Goal: Task Accomplishment & Management: Complete application form

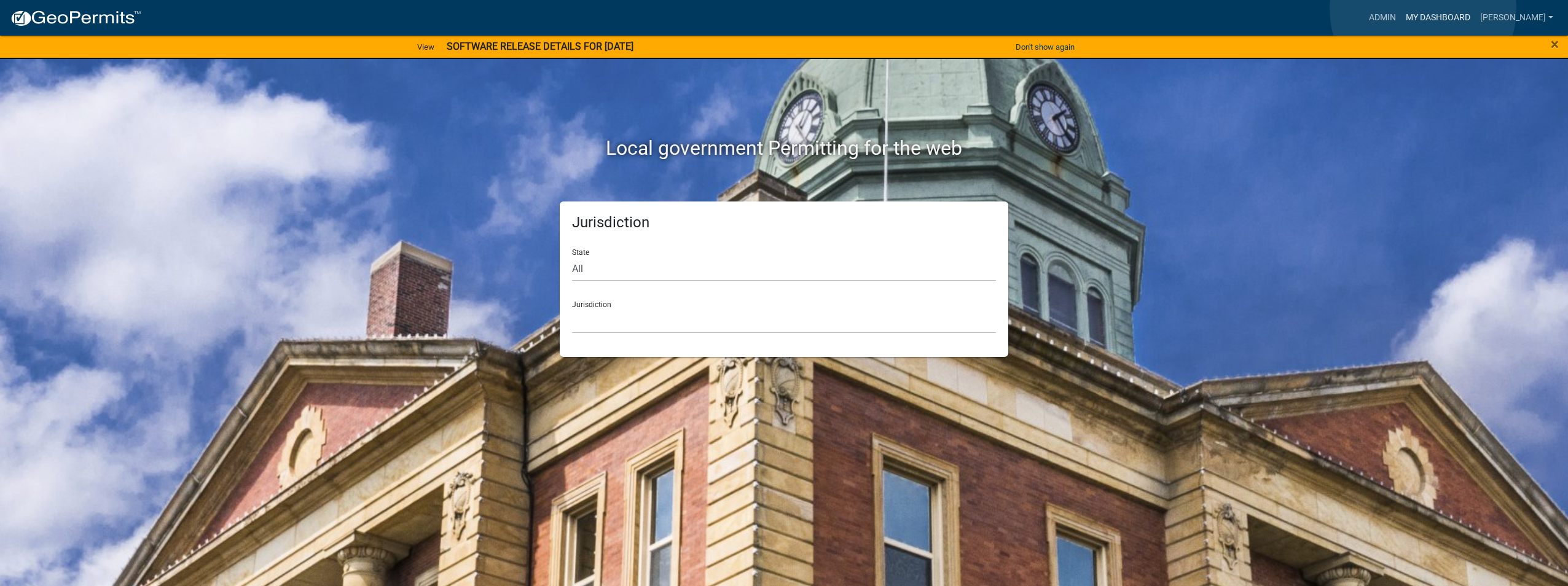
click at [1423, 9] on link "My Dashboard" at bounding box center [1438, 17] width 75 height 23
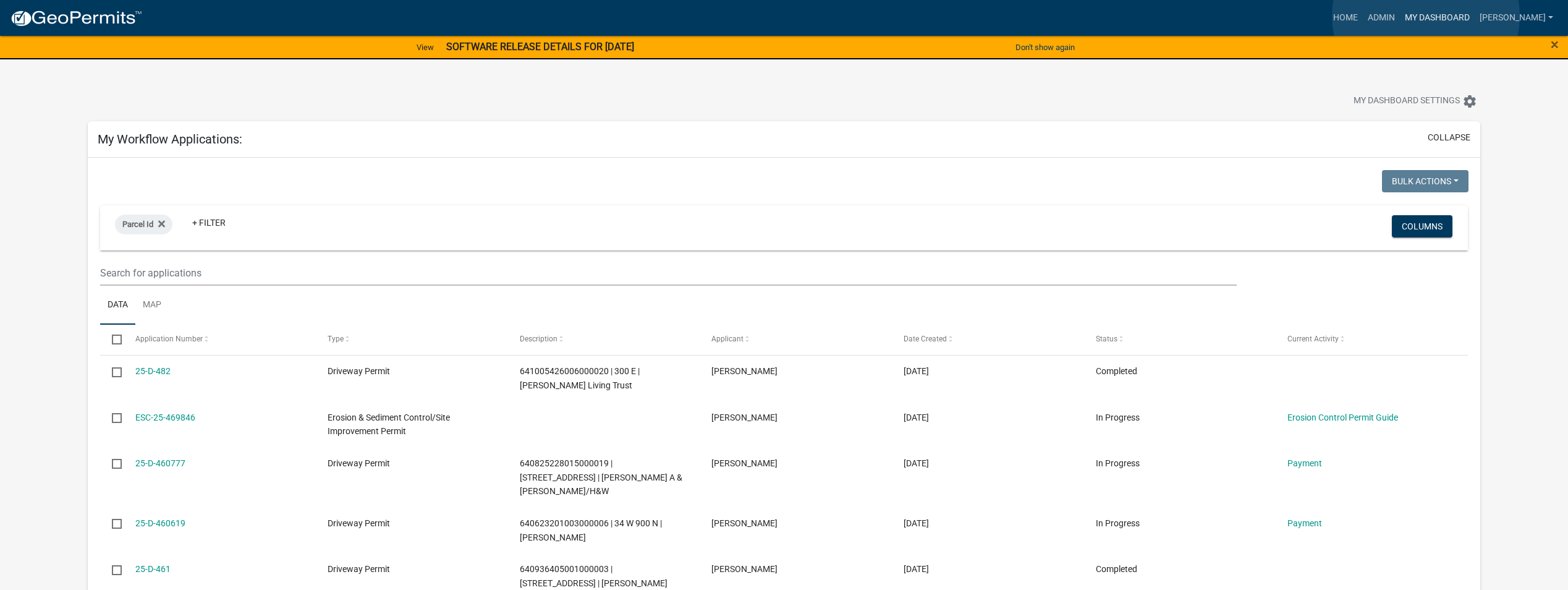
click at [1425, 16] on link "My Dashboard" at bounding box center [1437, 17] width 75 height 24
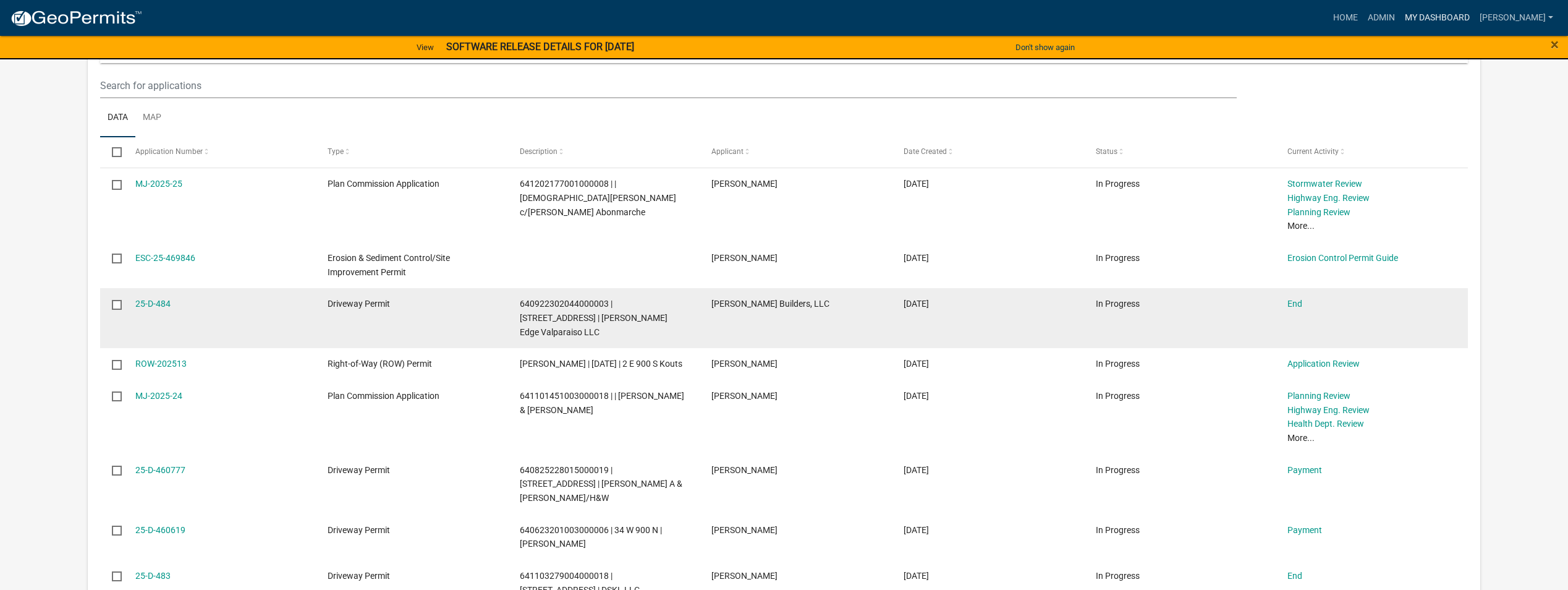
scroll to position [1175, 0]
click at [1300, 298] on link "End" at bounding box center [1295, 303] width 15 height 10
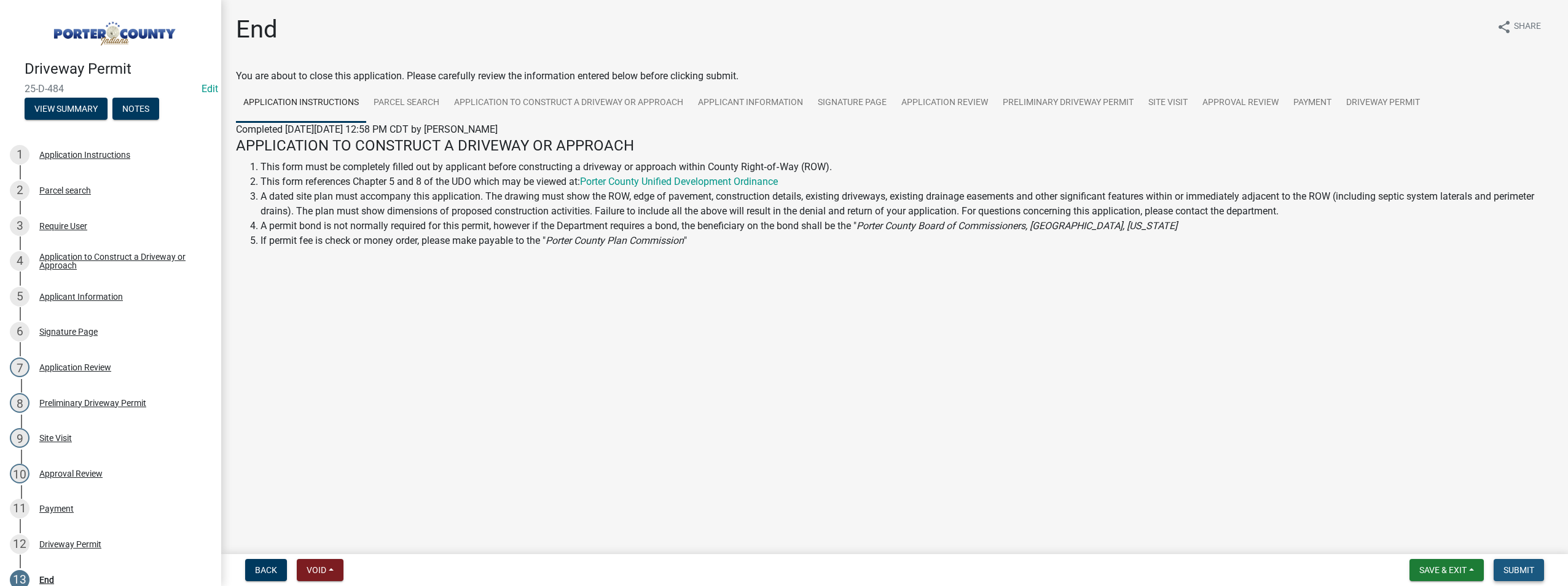
click at [1524, 576] on button "Submit" at bounding box center [1518, 569] width 51 height 22
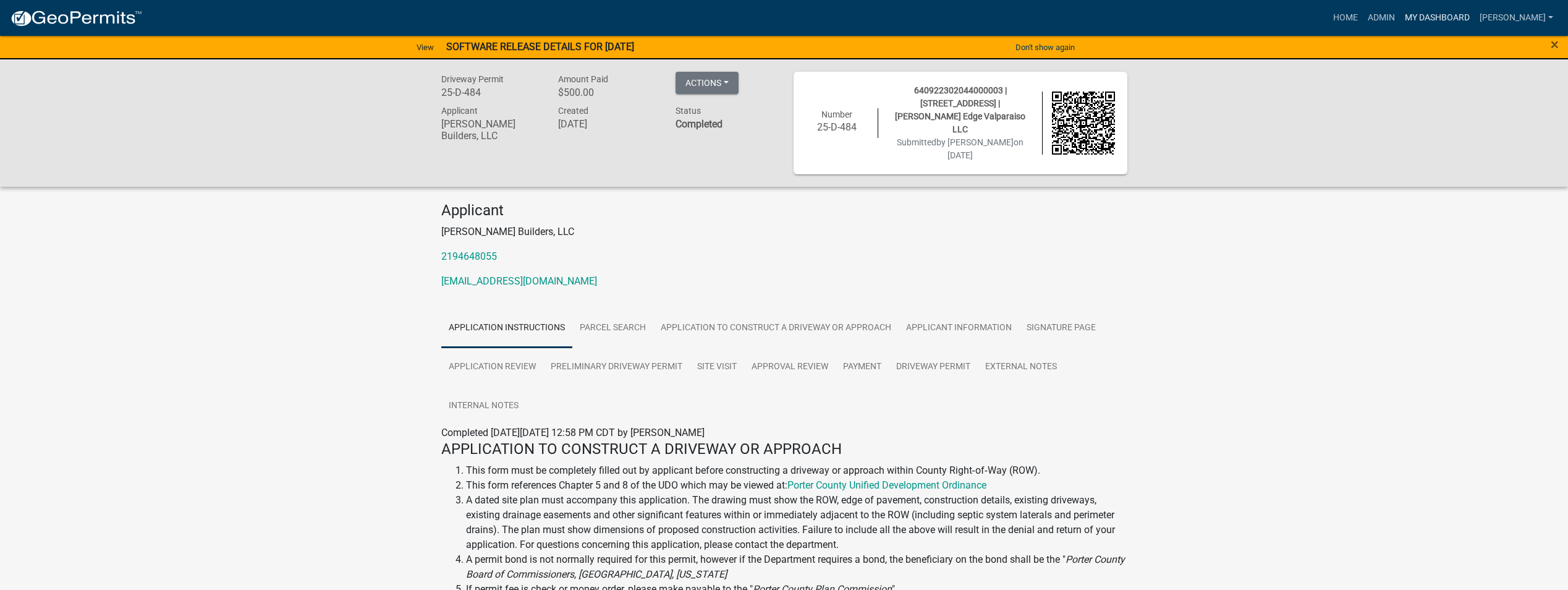
click at [1413, 13] on link "My Dashboard" at bounding box center [1437, 17] width 75 height 24
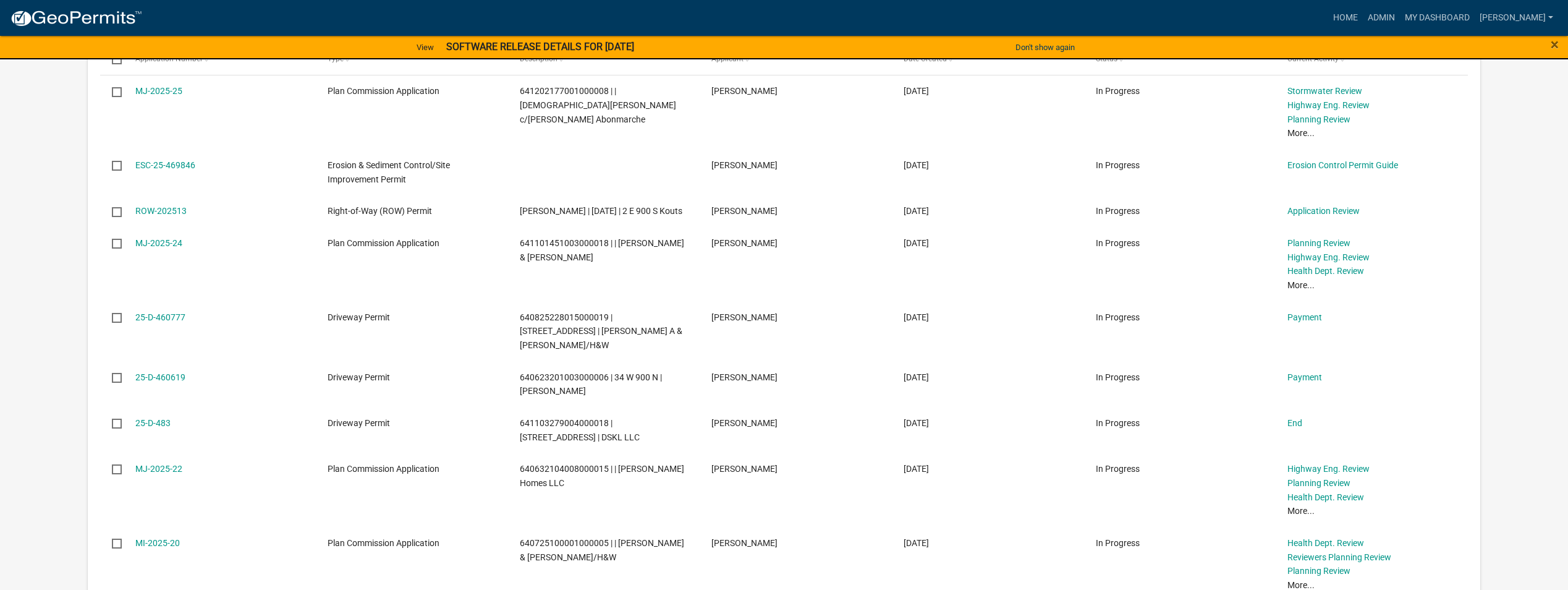
scroll to position [1338, 0]
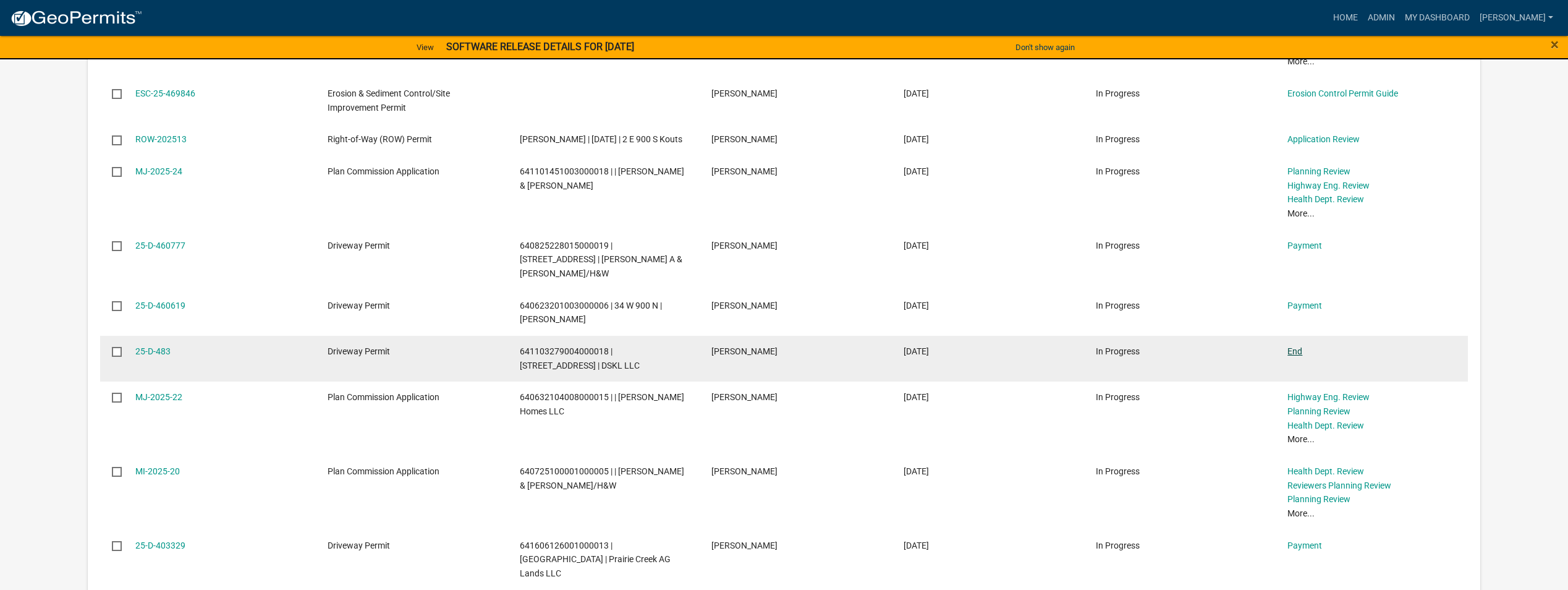
click at [1295, 346] on link "End" at bounding box center [1295, 350] width 15 height 10
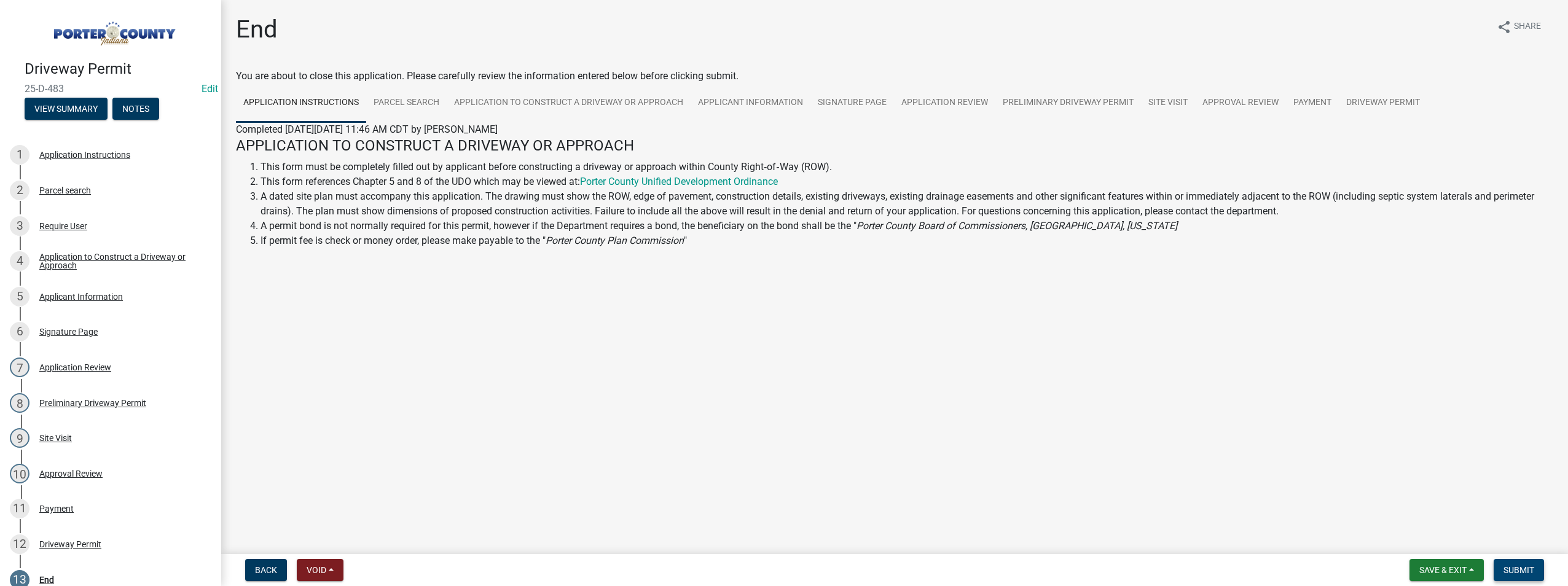
click at [1522, 565] on span "Submit" at bounding box center [1518, 569] width 31 height 10
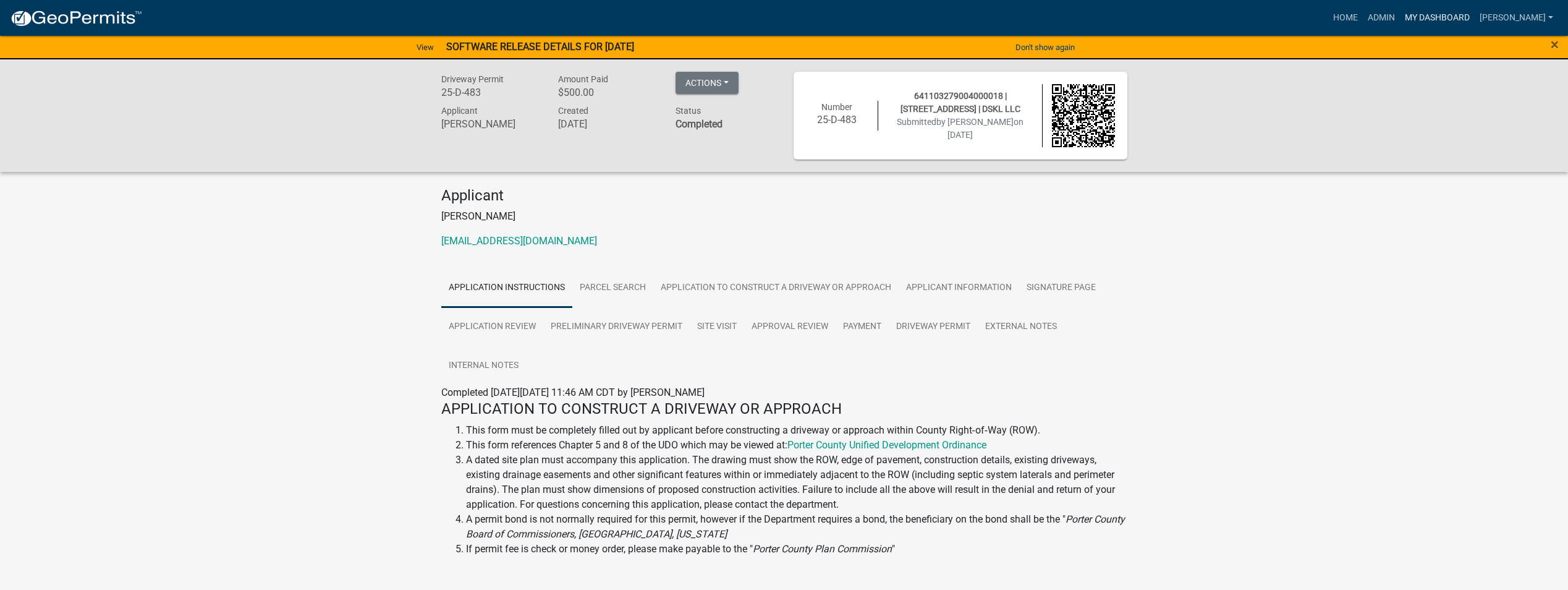
click at [1415, 16] on link "My Dashboard" at bounding box center [1437, 17] width 75 height 24
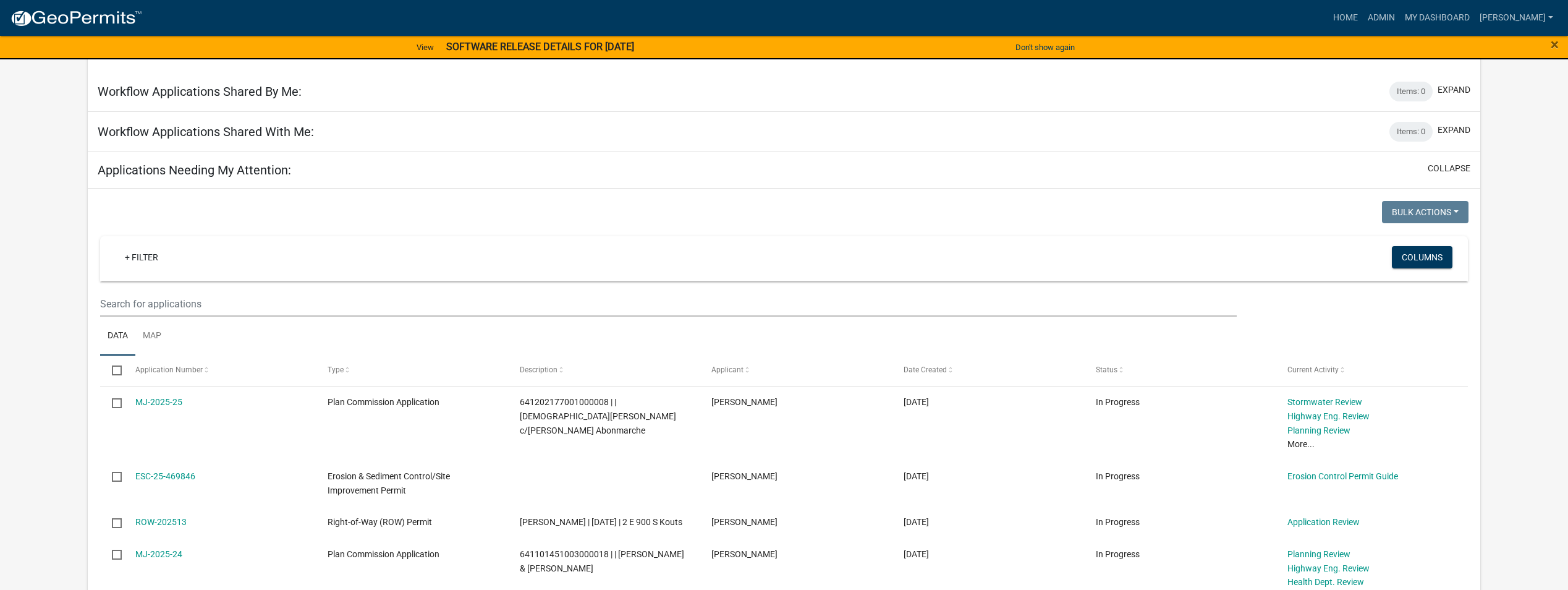
scroll to position [968, 0]
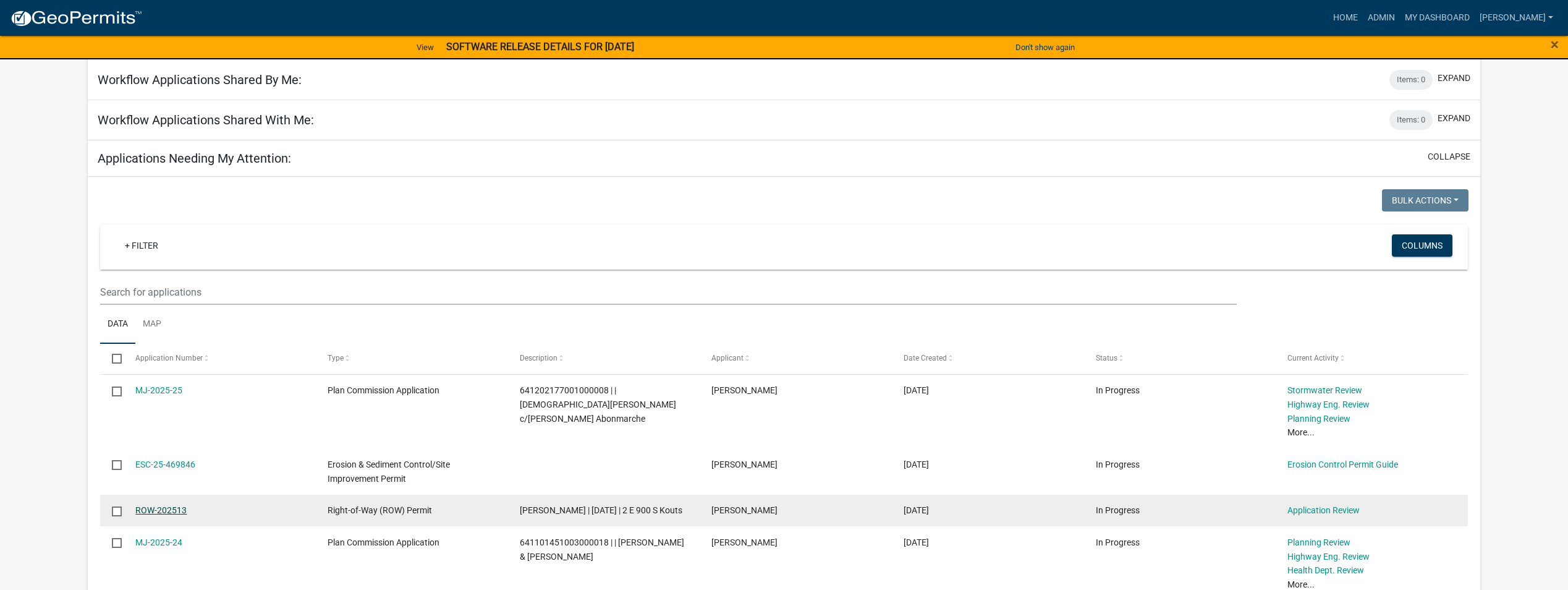
click at [160, 505] on link "ROW-202513" at bounding box center [161, 510] width 52 height 10
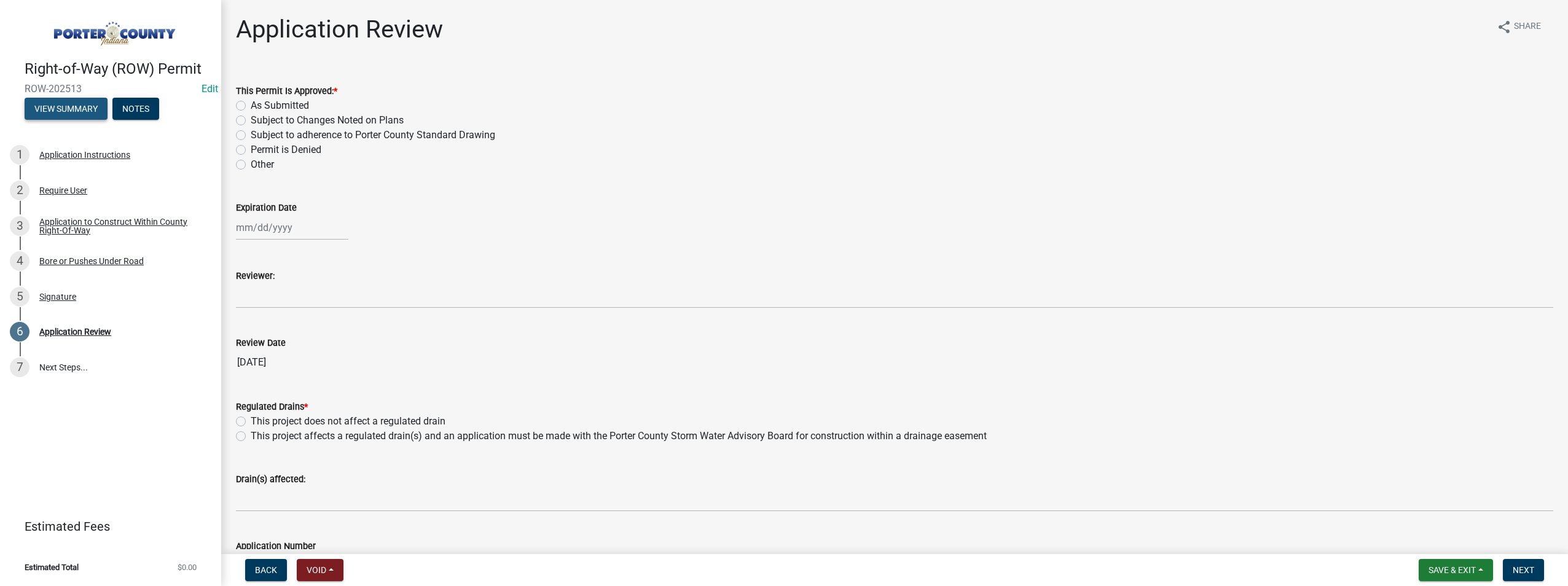
click at [63, 105] on button "View Summary" at bounding box center [66, 108] width 83 height 22
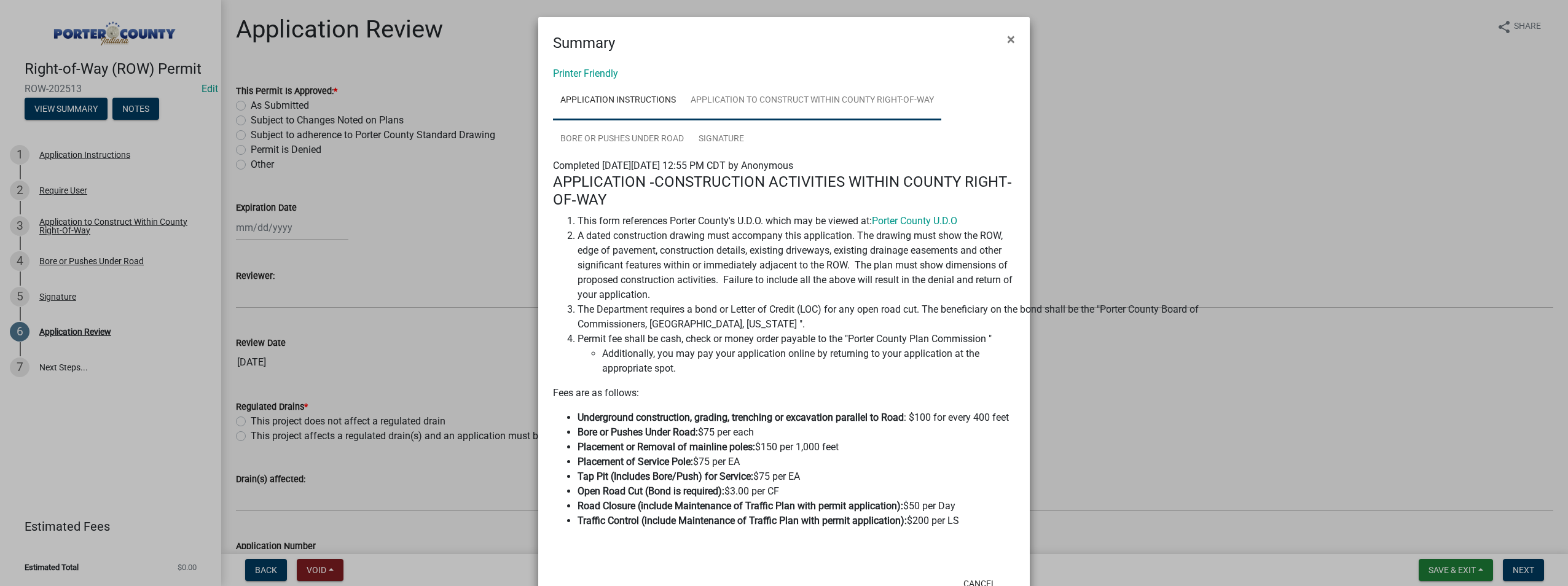
click at [865, 97] on link "Application to Construct Within County Right-Of-Way" at bounding box center [812, 101] width 258 height 39
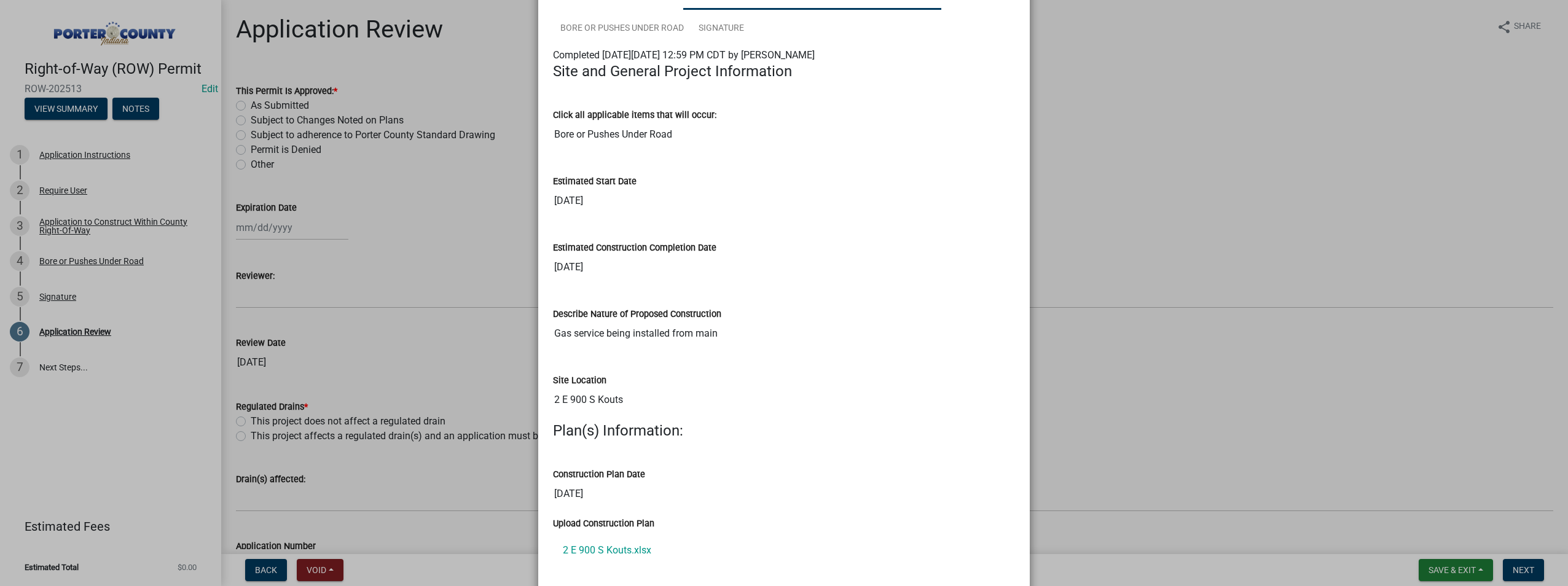
scroll to position [197, 0]
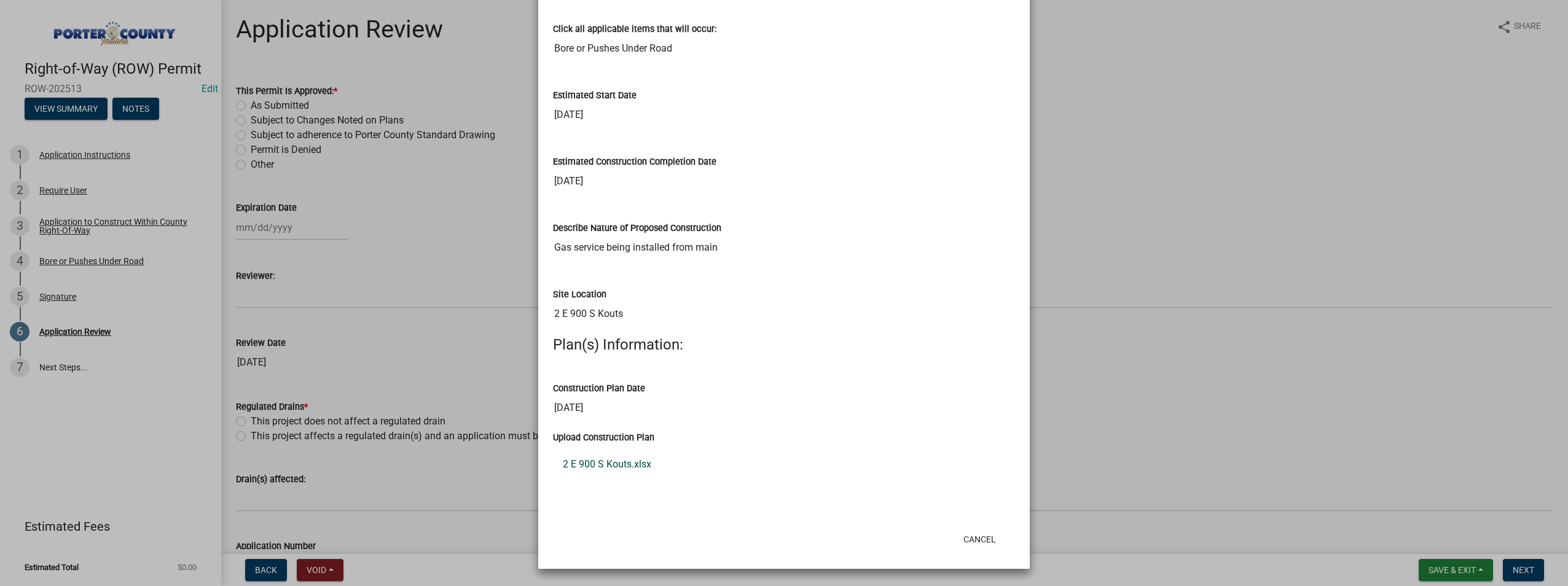
click at [608, 468] on link "2 E 900 S Kouts.xlsx" at bounding box center [784, 464] width 462 height 29
